Goal: Information Seeking & Learning: Learn about a topic

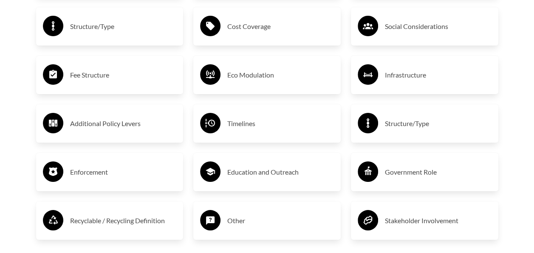
scroll to position [1500, 0]
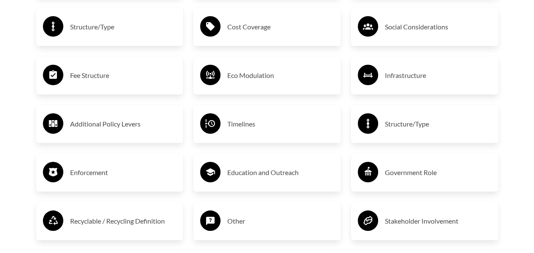
click at [239, 125] on h3 "Timelines" at bounding box center [280, 124] width 107 height 14
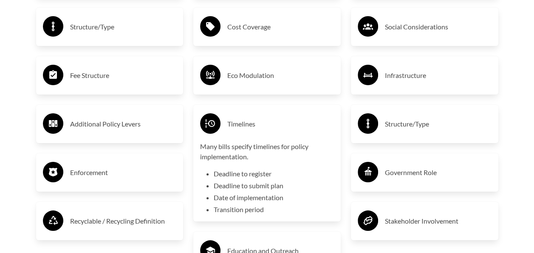
click at [233, 151] on p "Many bills specify timelines for policy implementation." at bounding box center [267, 151] width 134 height 20
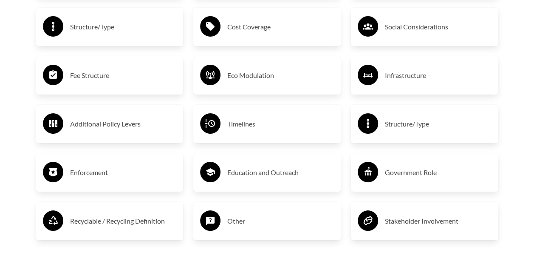
click at [232, 125] on h3 "Timelines" at bounding box center [280, 124] width 107 height 14
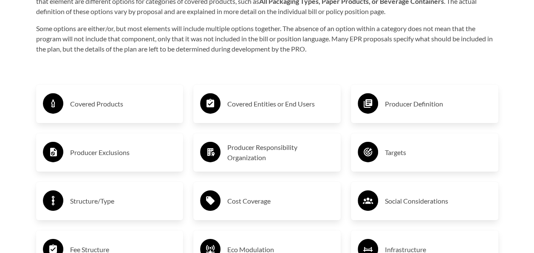
scroll to position [1326, 0]
click at [384, 105] on div "Producer Definition" at bounding box center [425, 104] width 134 height 25
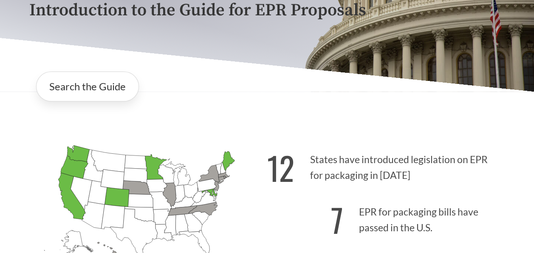
scroll to position [130, 0]
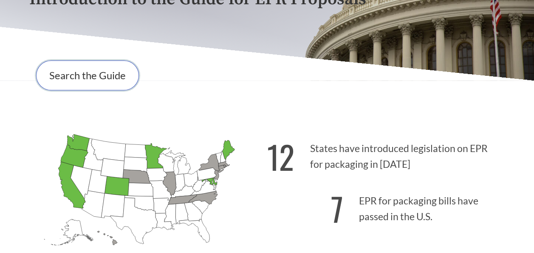
click at [55, 79] on link "Search the Guide" at bounding box center [87, 75] width 103 height 30
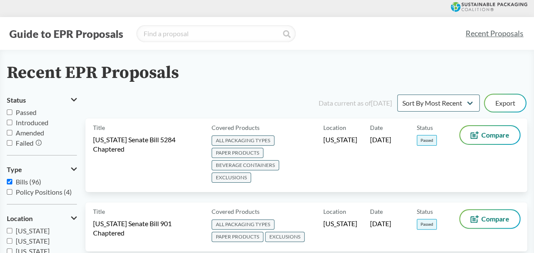
drag, startPoint x: 232, startPoint y: 130, endPoint x: 179, endPoint y: 75, distance: 76.1
click at [179, 75] on div "Recent EPR Proposals" at bounding box center [267, 72] width 521 height 19
click at [9, 113] on input "Passed" at bounding box center [10, 112] width 6 height 6
checkbox input "true"
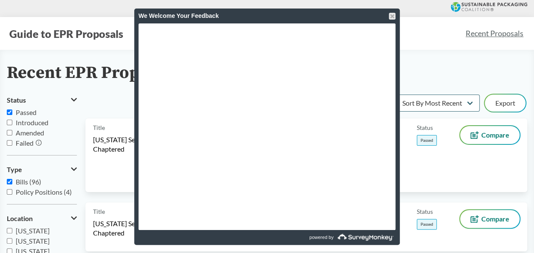
click at [393, 15] on div at bounding box center [392, 16] width 7 height 7
